Goal: Information Seeking & Learning: Check status

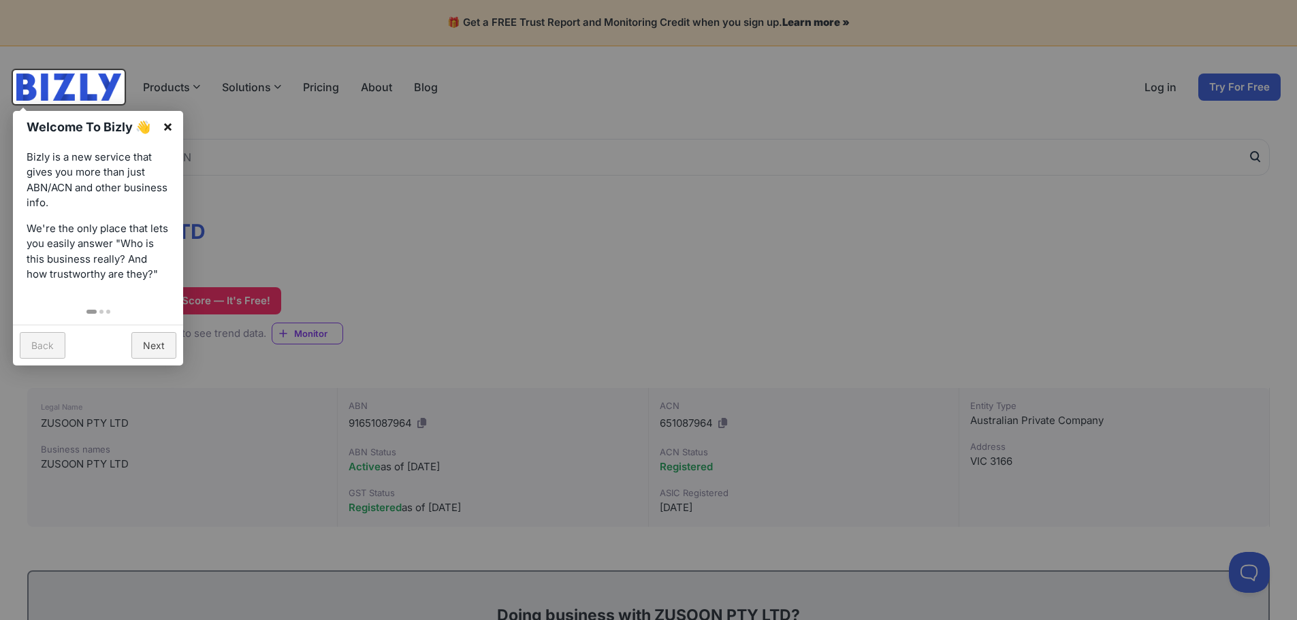
click at [168, 127] on link "×" at bounding box center [167, 126] width 31 height 31
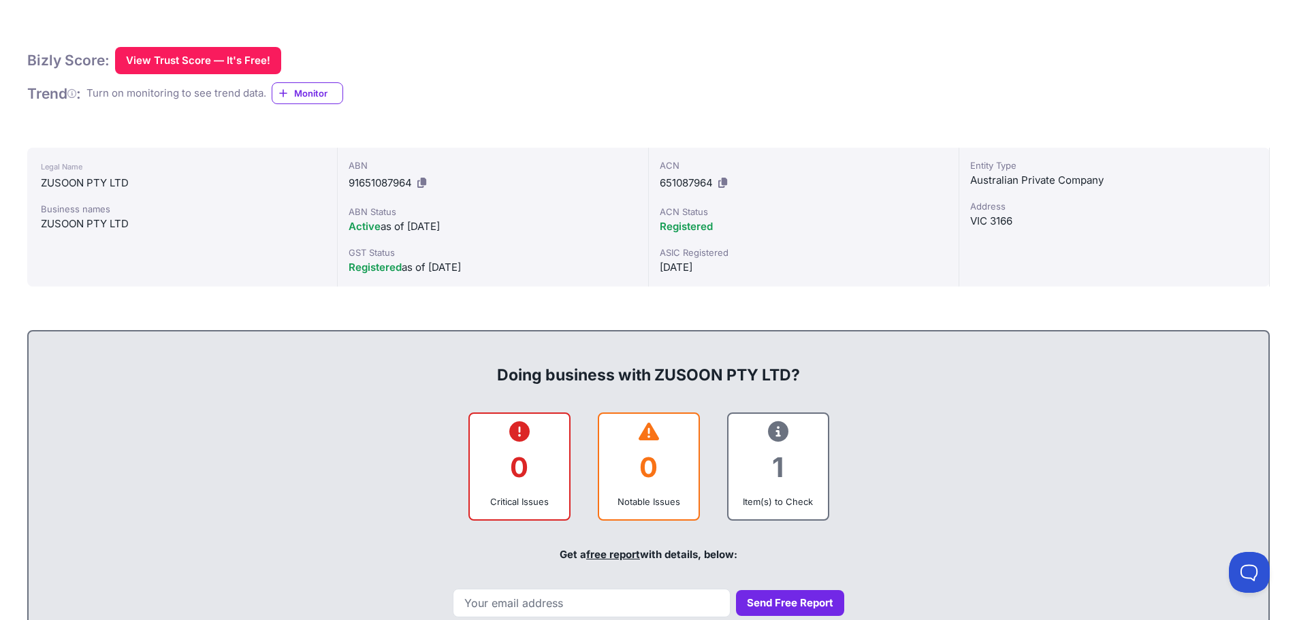
scroll to position [408, 0]
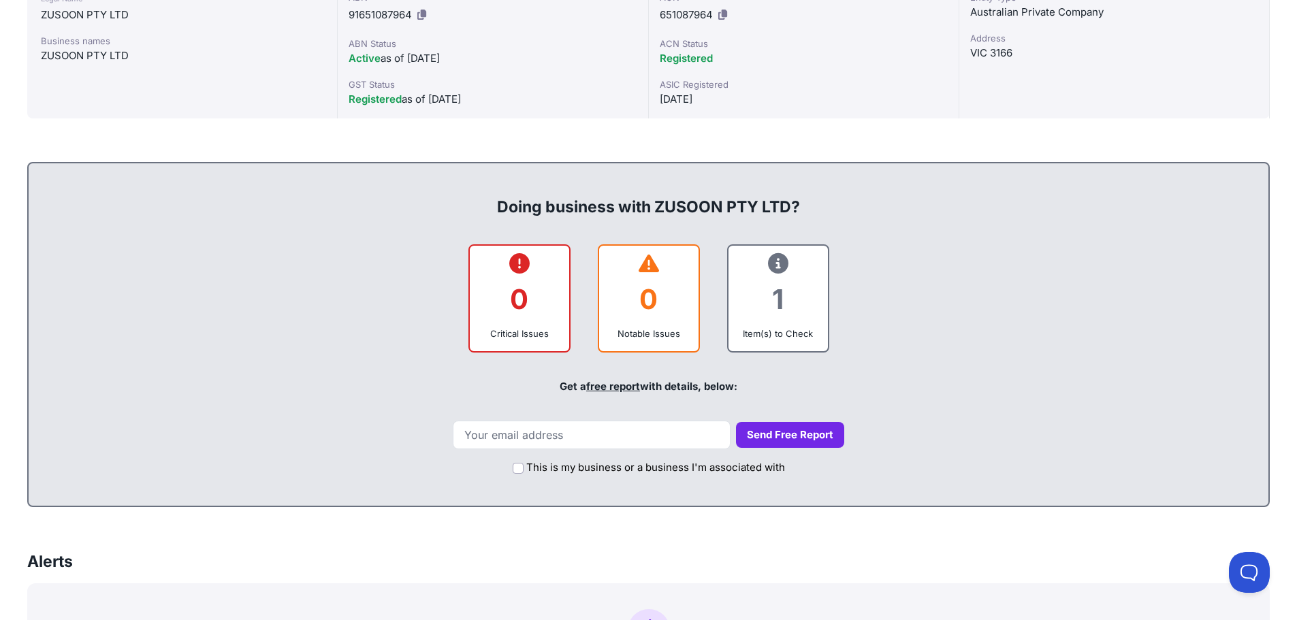
drag, startPoint x: 771, startPoint y: 285, endPoint x: 919, endPoint y: 349, distance: 161.9
click at [771, 285] on div "1" at bounding box center [778, 299] width 78 height 55
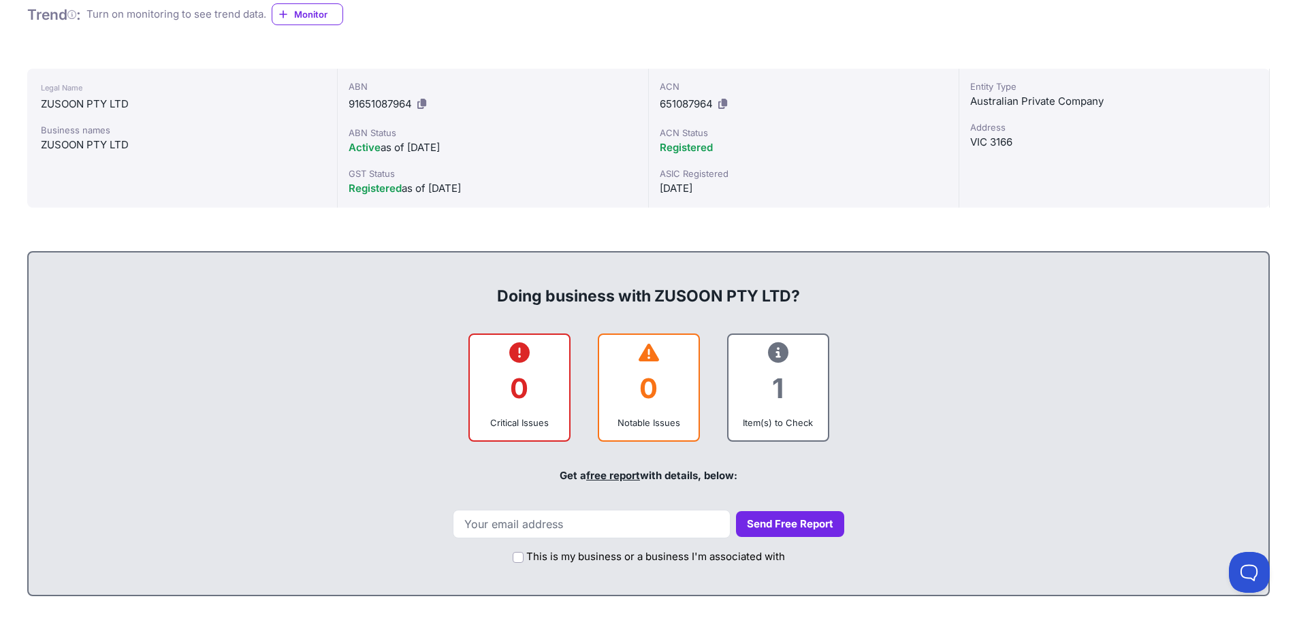
scroll to position [0, 0]
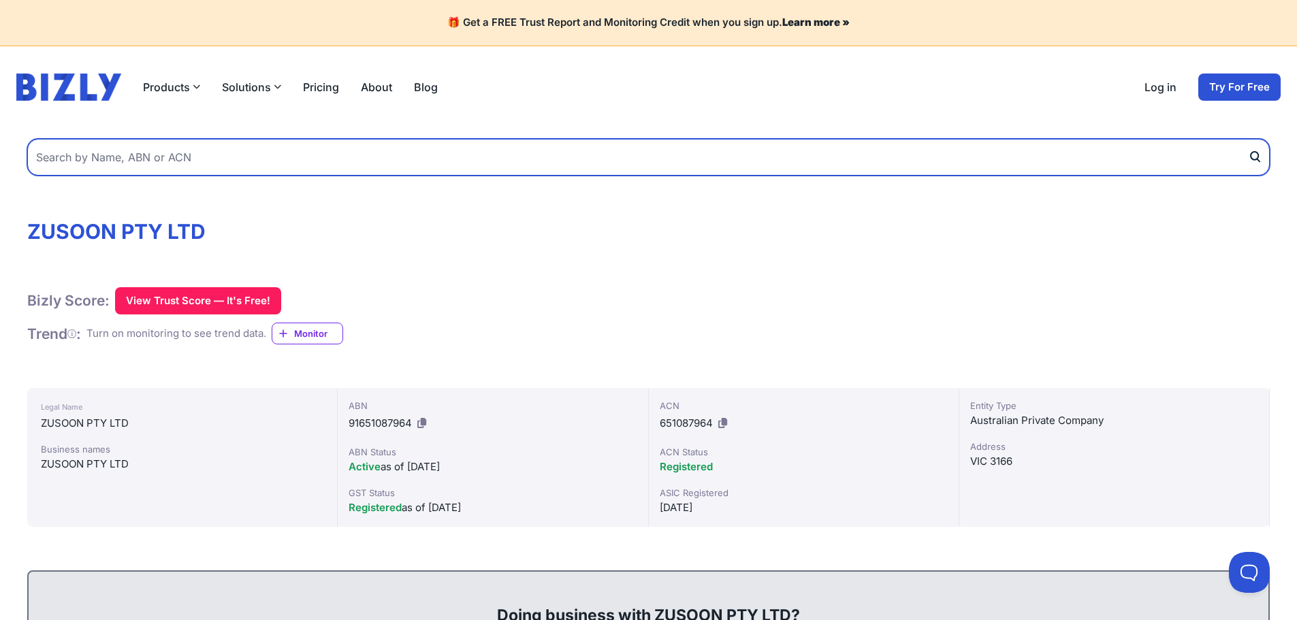
click at [340, 146] on input "text" at bounding box center [648, 157] width 1242 height 37
type input "1"
type input "24903877928"
click at [1248, 139] on button "submit" at bounding box center [1259, 157] width 22 height 37
drag, startPoint x: 35, startPoint y: 159, endPoint x: 0, endPoint y: 159, distance: 34.7
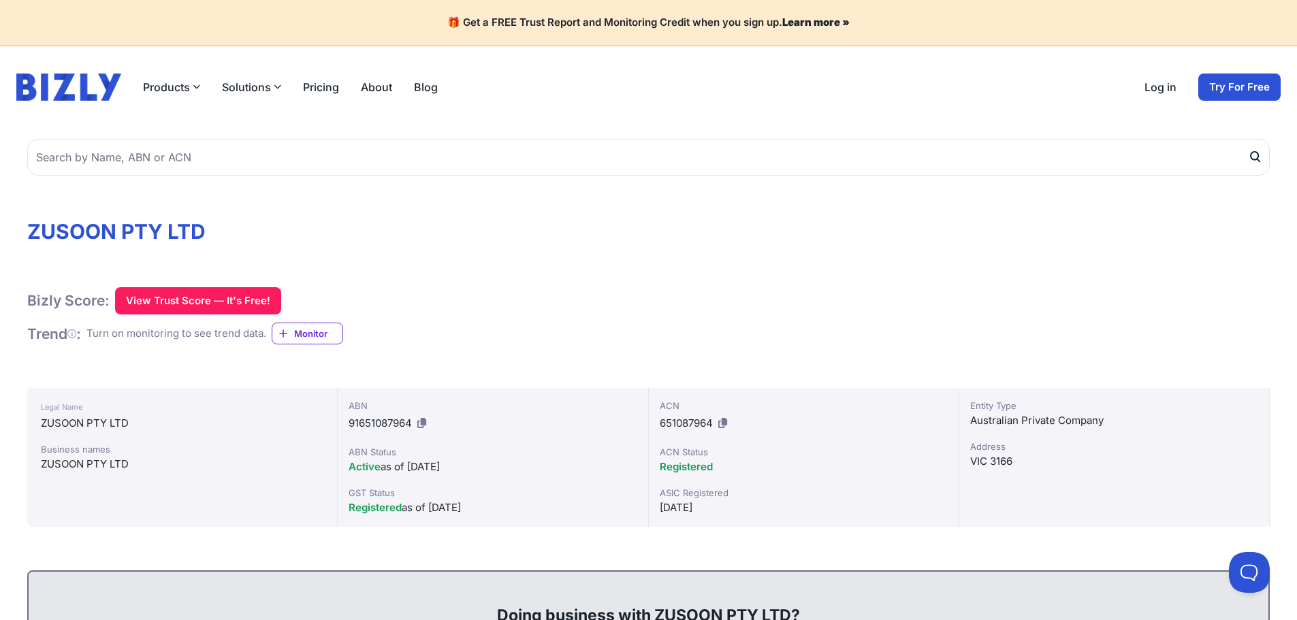
click at [49, 82] on img at bounding box center [68, 87] width 105 height 27
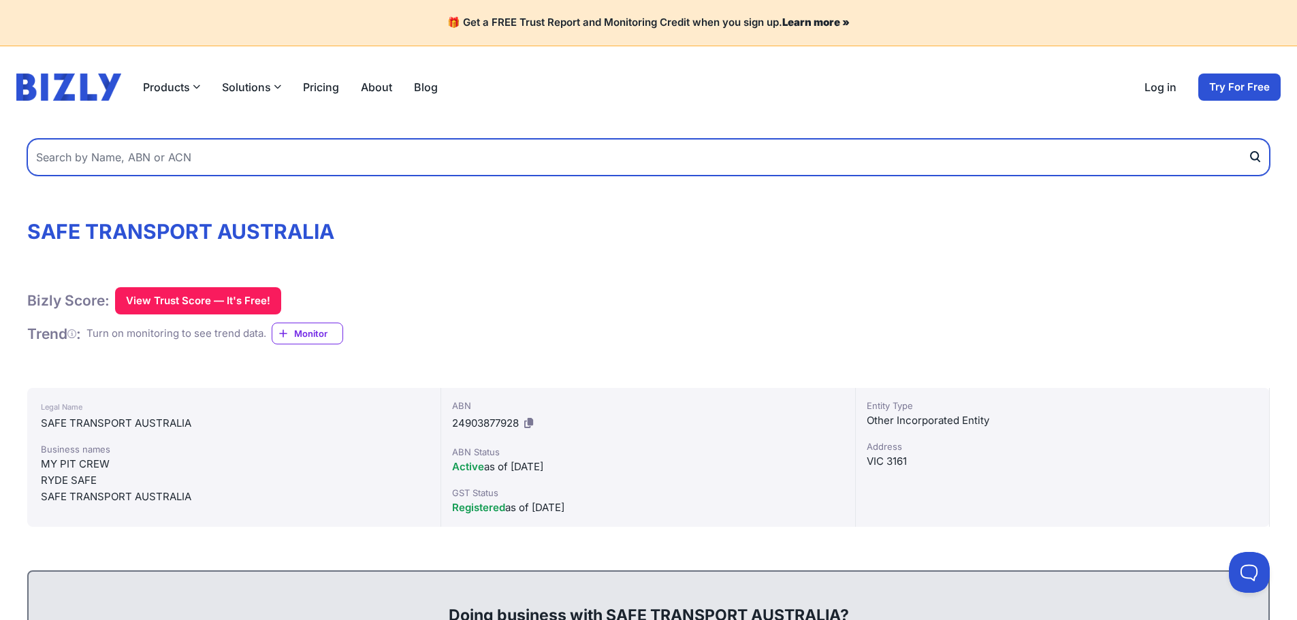
click at [281, 167] on input "text" at bounding box center [648, 157] width 1242 height 37
paste input "24903877928"
type input "24903877928"
click at [1248, 139] on button "submit" at bounding box center [1259, 157] width 22 height 37
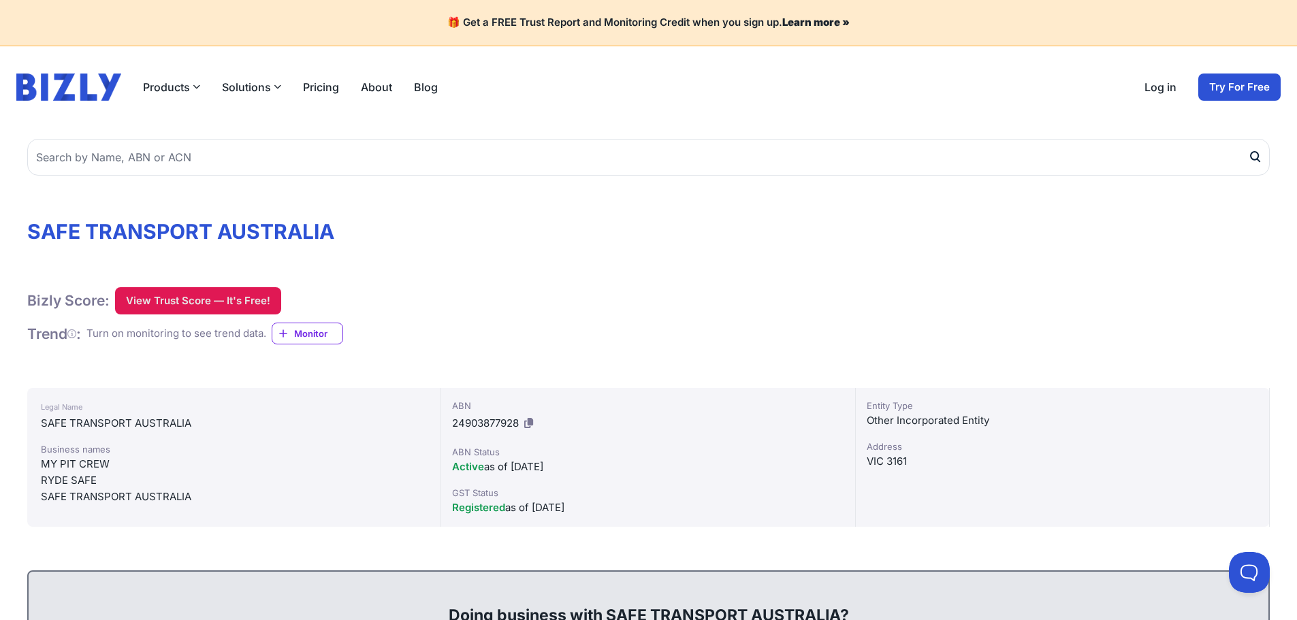
click at [224, 299] on button "View Trust Score — It's Free!" at bounding box center [198, 300] width 166 height 27
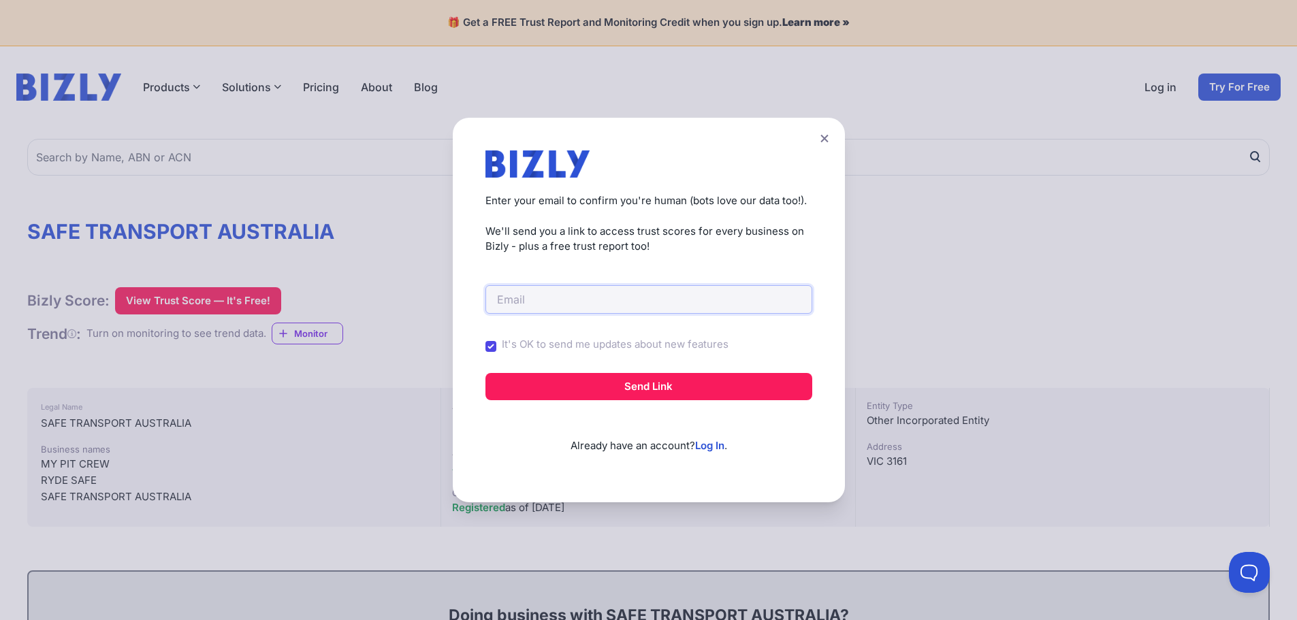
click at [705, 298] on input "email" at bounding box center [648, 299] width 327 height 29
type input "matthew.koadlow"
type input "matthew@safetransport.org.au"
click at [485, 373] on button "Send Link" at bounding box center [648, 386] width 327 height 27
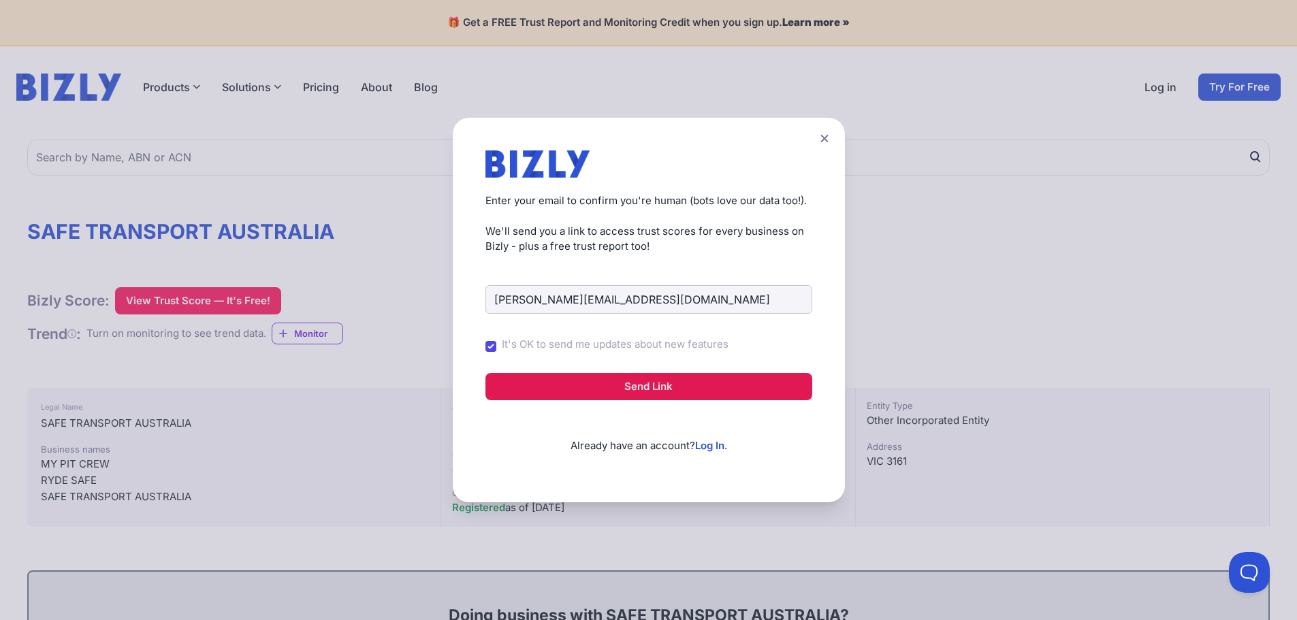
click at [707, 384] on button "Send Link" at bounding box center [648, 386] width 327 height 27
click at [662, 392] on button "Send Link" at bounding box center [648, 386] width 327 height 27
click at [686, 303] on input "matthew@safetransport.org.au" at bounding box center [648, 299] width 327 height 29
drag, startPoint x: 687, startPoint y: 300, endPoint x: 263, endPoint y: 297, distance: 423.4
click at [263, 298] on div "Create a Free Account to View Trust Scores Get instant access to trust scores f…" at bounding box center [648, 310] width 1297 height 620
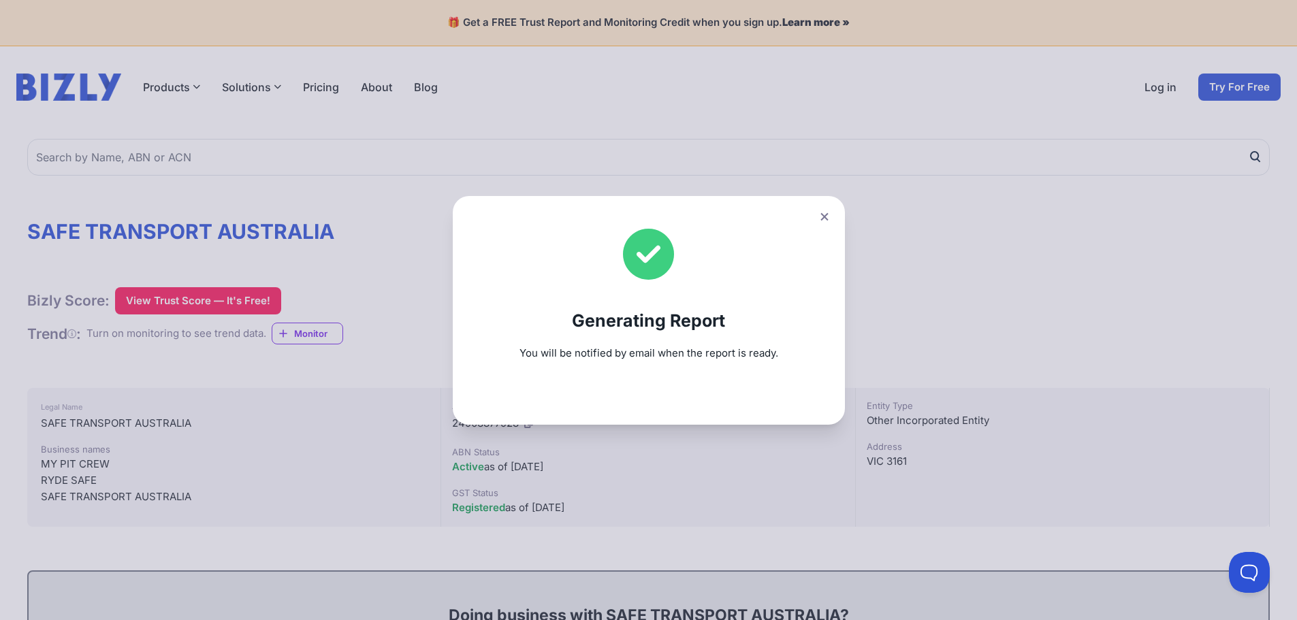
click at [839, 216] on div "Generating Report You will be notified by email when the report is ready." at bounding box center [649, 310] width 392 height 229
click at [828, 216] on icon at bounding box center [824, 216] width 8 height 9
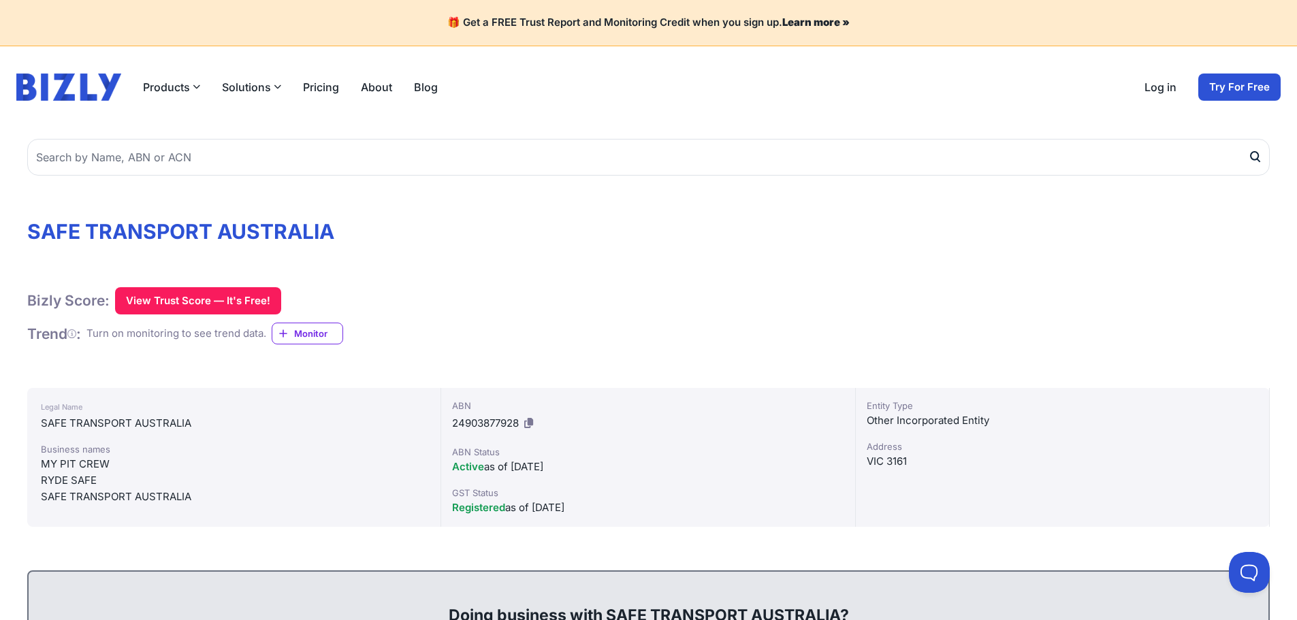
drag, startPoint x: 660, startPoint y: 510, endPoint x: 447, endPoint y: 458, distance: 218.6
click at [447, 458] on div "ABN 24903877928 ABN Status Active as of 31/08/2012 GST Status Registered as of …" at bounding box center [648, 457] width 414 height 139
drag, startPoint x: 500, startPoint y: 477, endPoint x: 594, endPoint y: 504, distance: 98.7
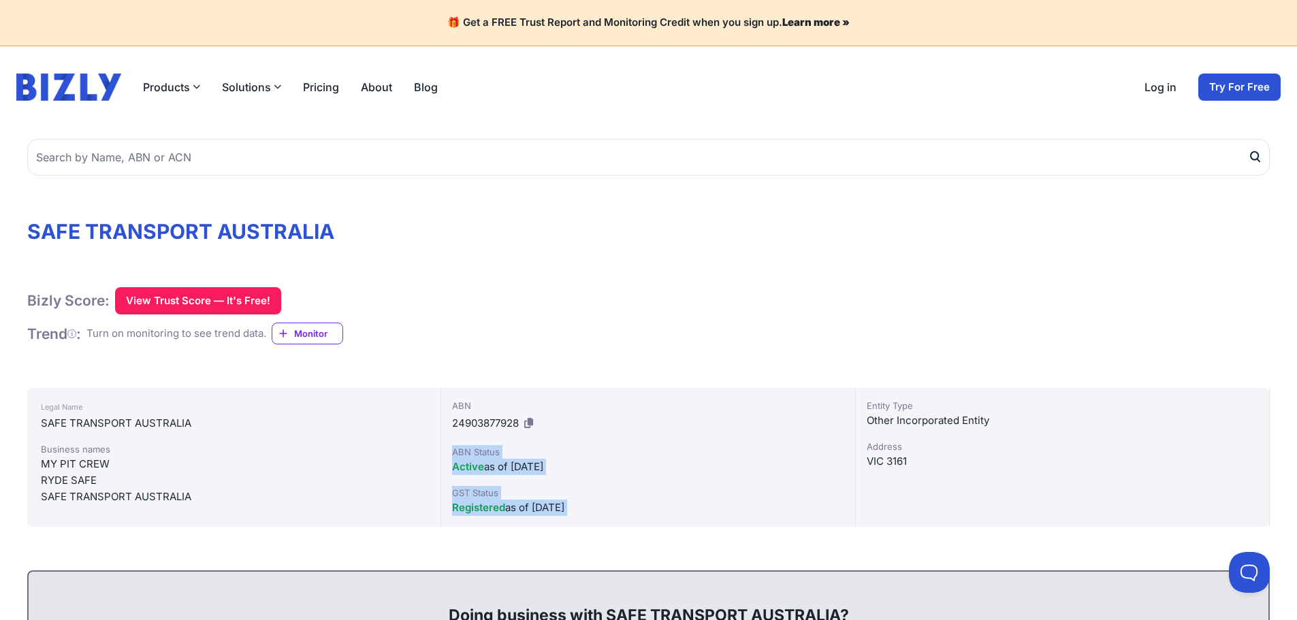
click at [594, 504] on div "ABN 24903877928 ABN Status Active as of 31/08/2012 GST Status Registered as of …" at bounding box center [648, 457] width 414 height 139
click at [598, 507] on div "Registered as of 01/07/2020" at bounding box center [647, 508] width 391 height 16
drag, startPoint x: 598, startPoint y: 509, endPoint x: 446, endPoint y: 453, distance: 162.6
click at [446, 453] on div "ABN 24903877928 ABN Status Active as of 31/08/2012 GST Status Registered as of …" at bounding box center [648, 457] width 414 height 139
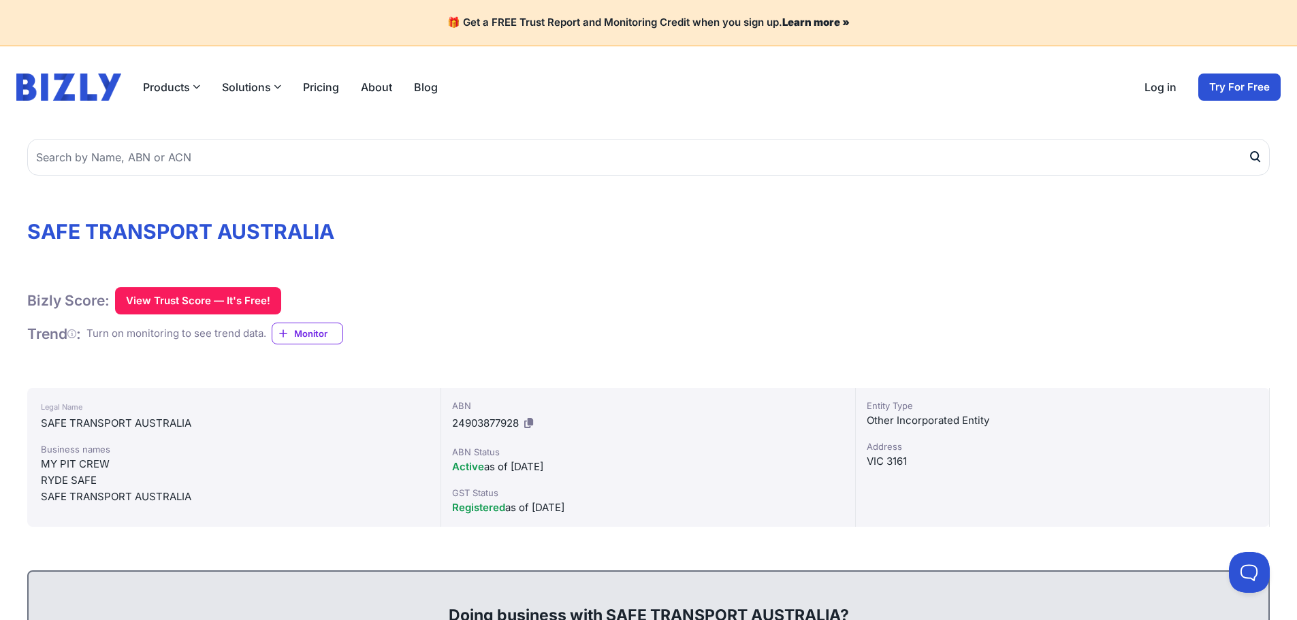
click at [1046, 306] on div "Bizly Score: View Trust Score — It's Free! View Trust Score — It's Free!" at bounding box center [648, 300] width 1242 height 27
click at [195, 86] on icon "button" at bounding box center [196, 86] width 7 height 7
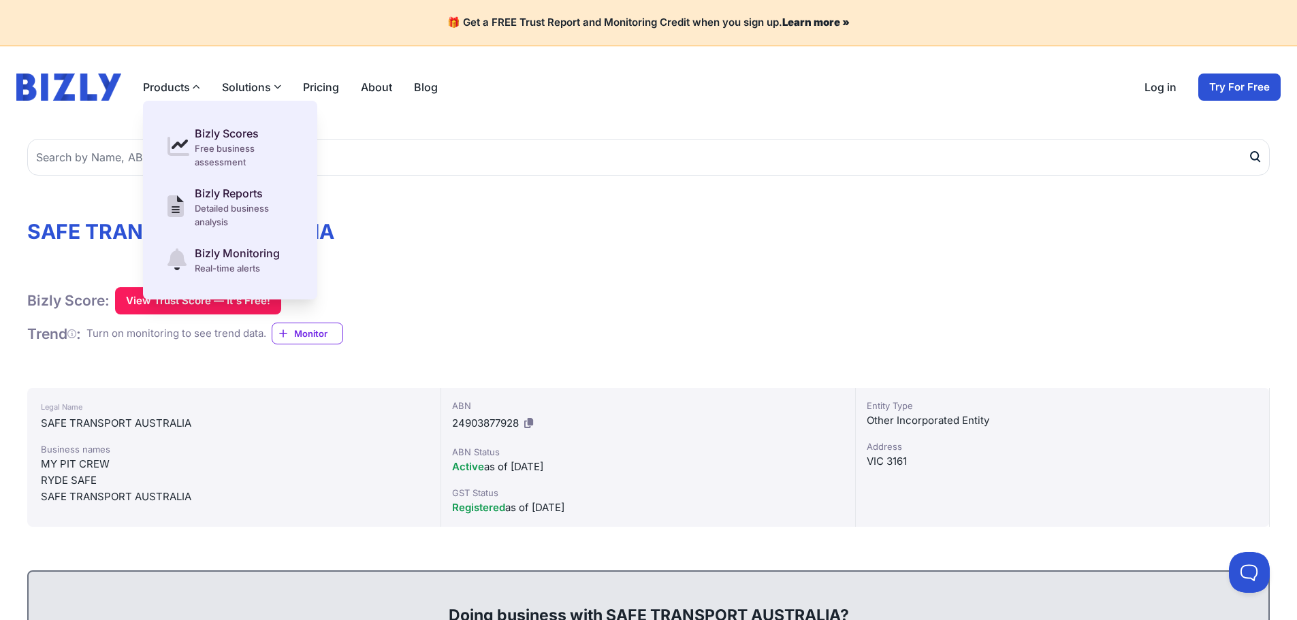
click at [278, 85] on icon "button" at bounding box center [277, 86] width 7 height 7
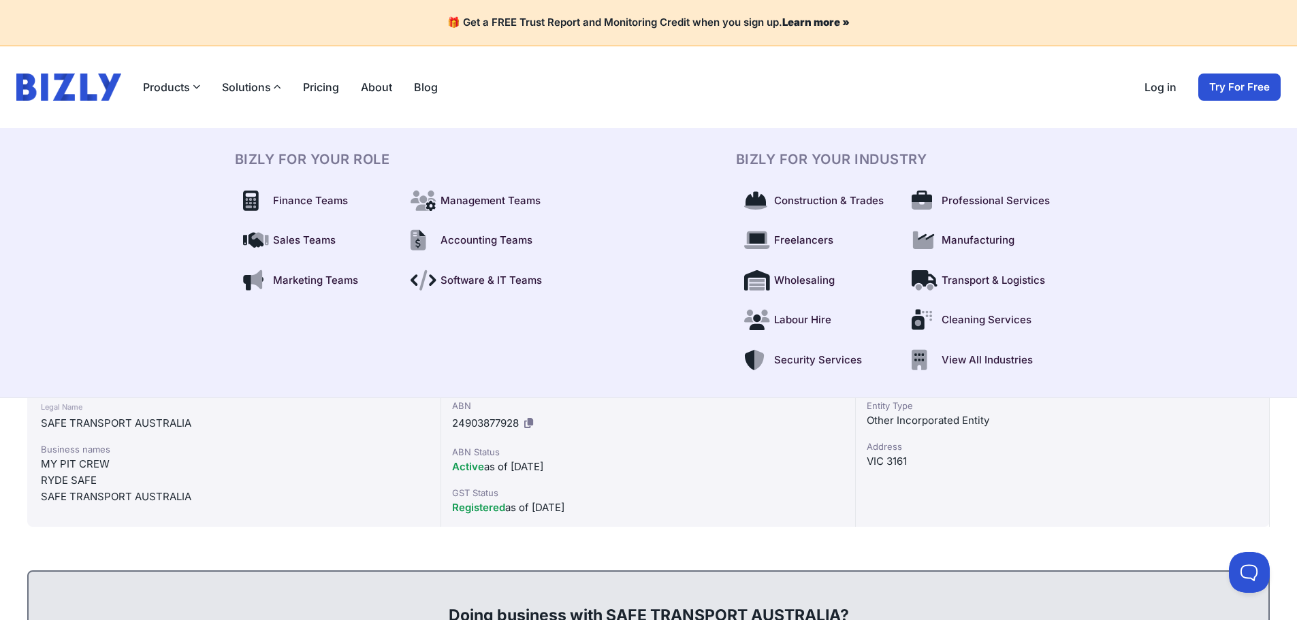
click at [685, 99] on div "Products Bizly Scores Free business assessment Bizly Reports Detailed business …" at bounding box center [648, 87] width 1264 height 27
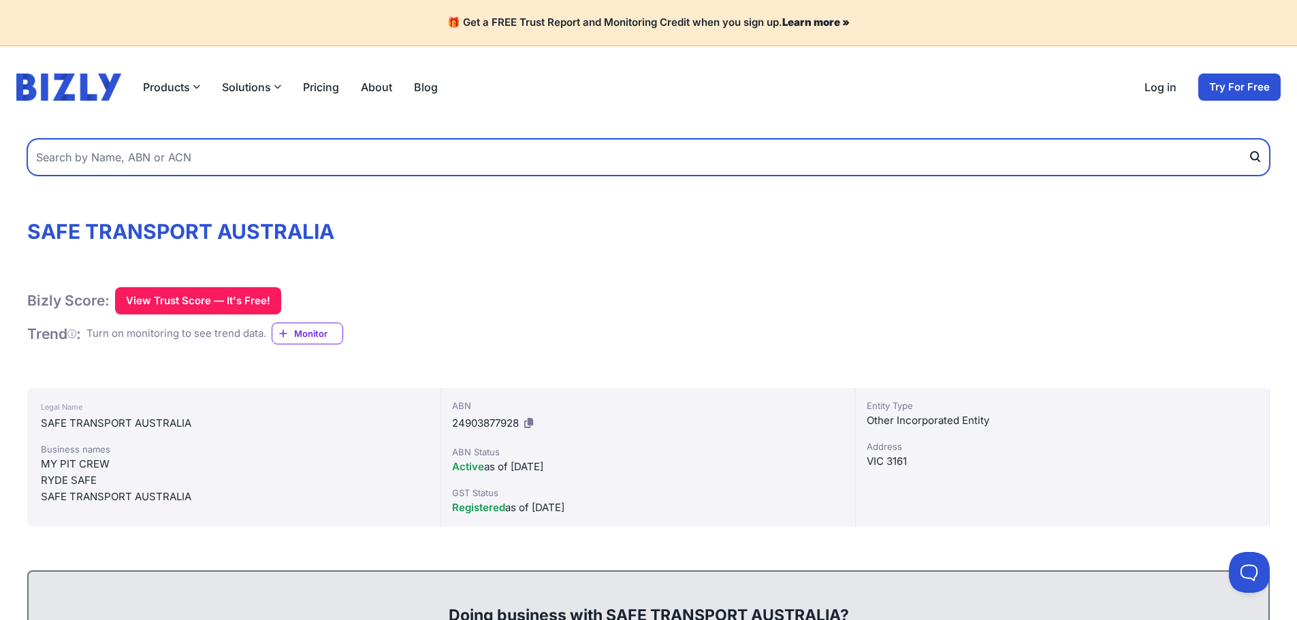
click at [174, 157] on input "text" at bounding box center [648, 157] width 1242 height 37
paste input "ACN 651 087 964"
click at [58, 147] on input "ACN 651 087 964" at bounding box center [648, 157] width 1242 height 37
drag, startPoint x: 64, startPoint y: 157, endPoint x: 3, endPoint y: 157, distance: 60.6
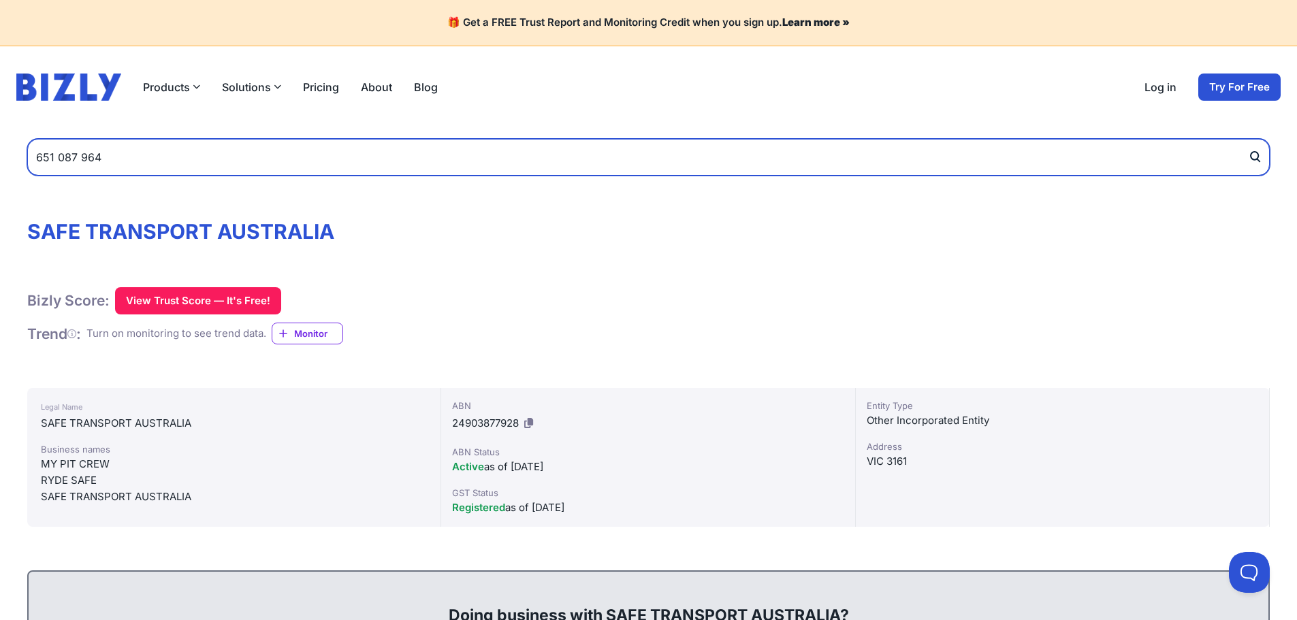
click at [1248, 139] on button "submit" at bounding box center [1259, 157] width 22 height 37
click at [56, 157] on input "651 087 964" at bounding box center [648, 157] width 1242 height 37
click at [73, 157] on input "651087 964" at bounding box center [648, 157] width 1242 height 37
type input "651087 964"
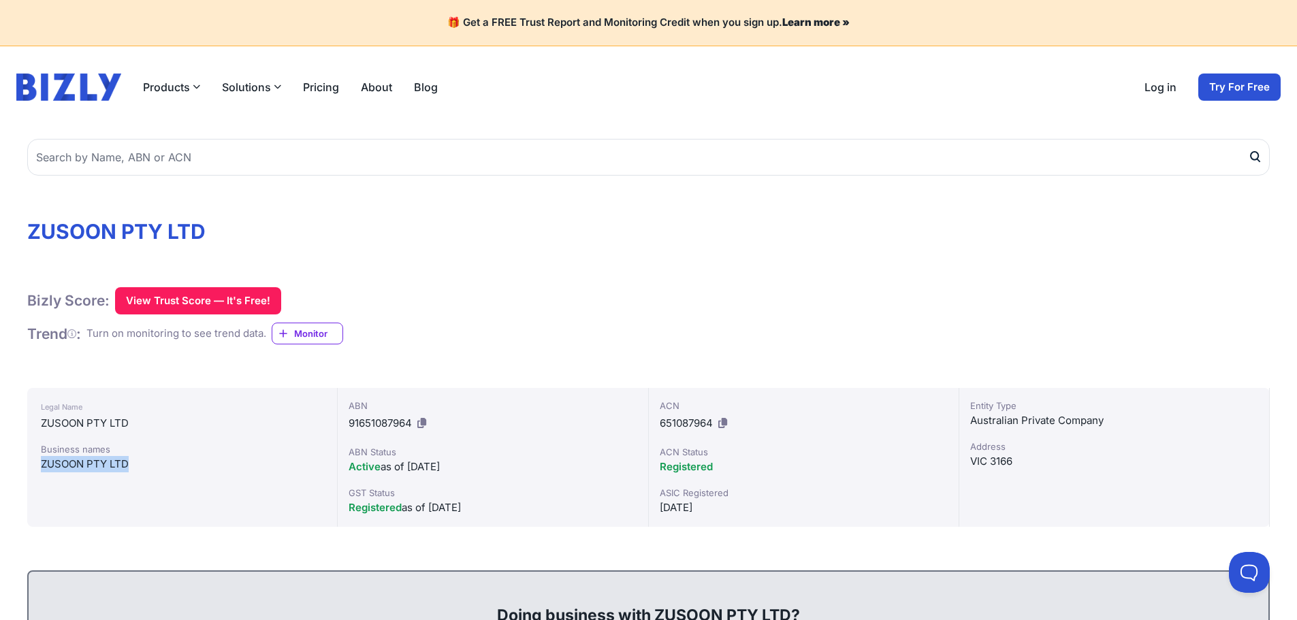
drag, startPoint x: 131, startPoint y: 460, endPoint x: 33, endPoint y: 462, distance: 98.0
click at [33, 462] on div "Legal Name ZUSOON PTY LTD Business names ZUSOON PTY LTD" at bounding box center [182, 457] width 310 height 139
click at [51, 456] on div "ZUSOON PTY LTD" at bounding box center [182, 464] width 282 height 16
